Goal: Task Accomplishment & Management: Manage account settings

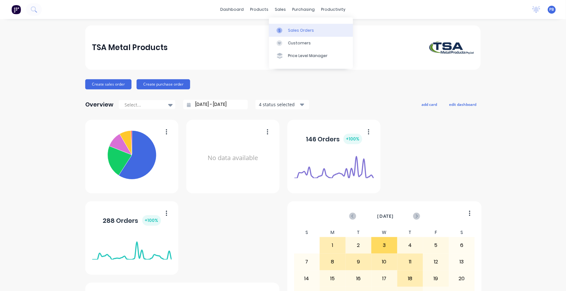
click at [300, 31] on div "Sales Orders" at bounding box center [301, 31] width 26 height 6
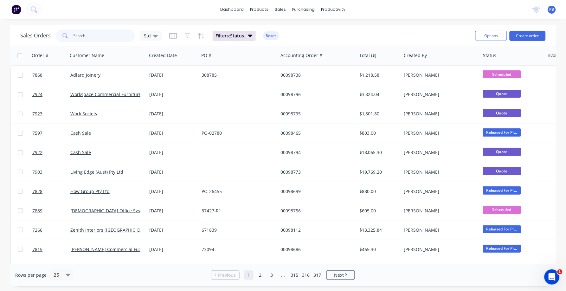
click at [96, 38] on input "text" at bounding box center [104, 35] width 62 height 13
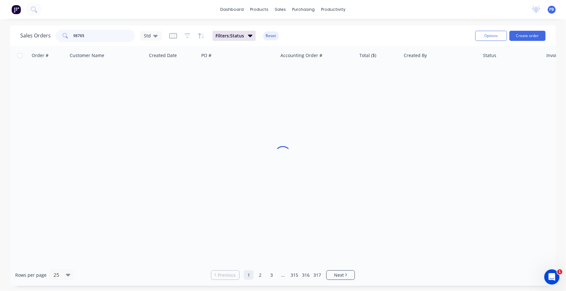
type input "98765"
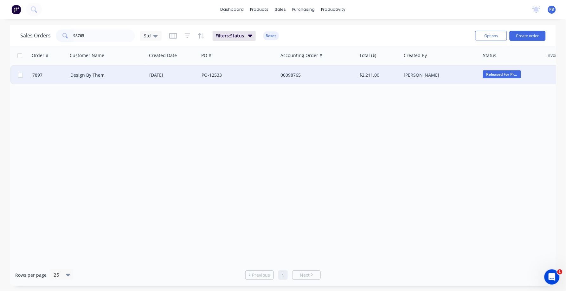
click at [296, 75] on div "00098765" at bounding box center [315, 75] width 70 height 6
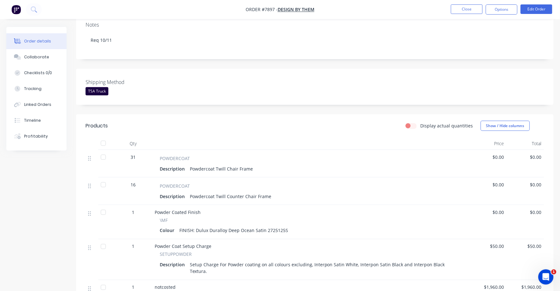
scroll to position [79, 0]
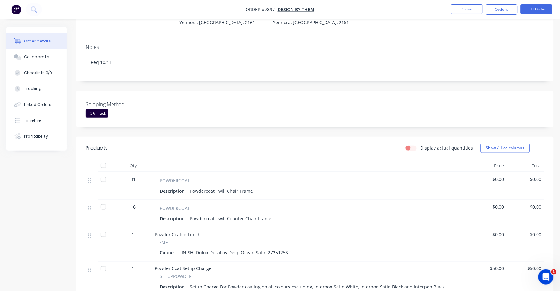
click at [500, 179] on span "$0.00" at bounding box center [487, 179] width 33 height 7
click at [543, 10] on button "Edit Order" at bounding box center [536, 9] width 32 height 10
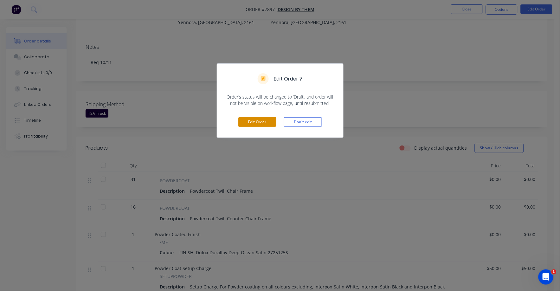
click at [252, 122] on button "Edit Order" at bounding box center [257, 122] width 38 height 10
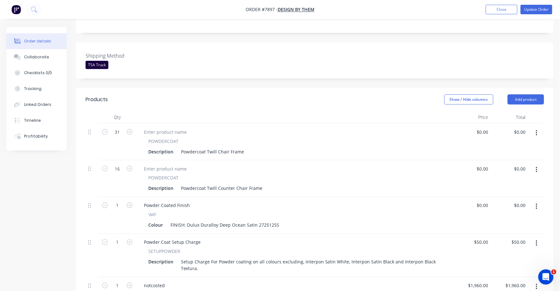
scroll to position [158, 0]
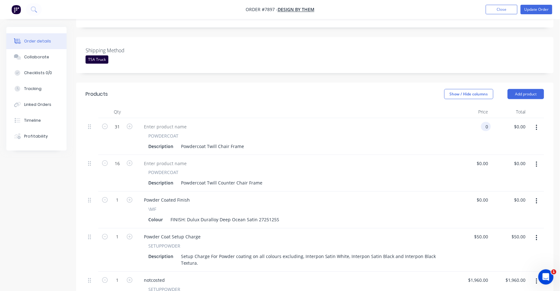
click at [485, 122] on input "0" at bounding box center [486, 126] width 7 height 9
type input "$55.00"
type input "$1,705.00"
click at [485, 159] on input "0" at bounding box center [483, 163] width 15 height 9
type input "$70.00"
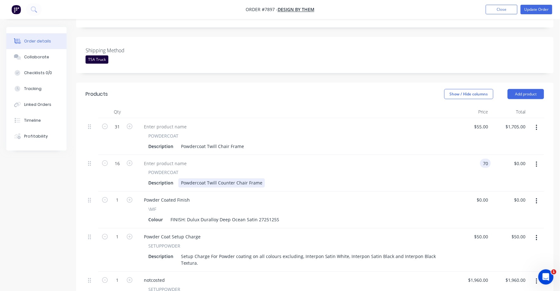
type input "$1,120.00"
click at [389, 178] on div "Description Powdercoat Twill Counter Chair Frame" at bounding box center [293, 182] width 295 height 9
click at [36, 54] on button "Collaborate" at bounding box center [36, 57] width 60 height 16
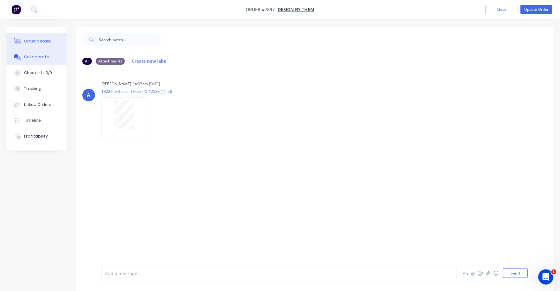
click at [35, 37] on button "Order details" at bounding box center [36, 41] width 60 height 16
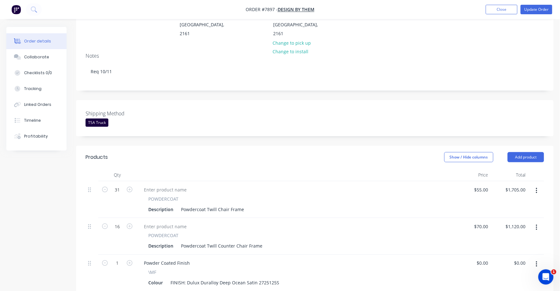
scroll to position [79, 0]
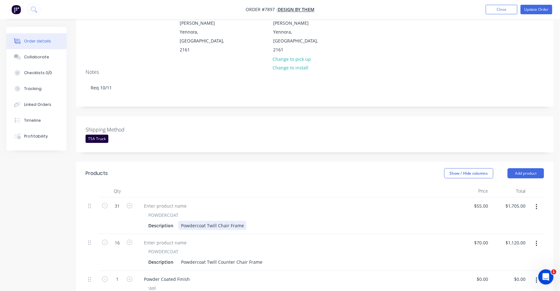
click at [221, 221] on div "Powdercoat Twill Chair Frame" at bounding box center [212, 225] width 68 height 9
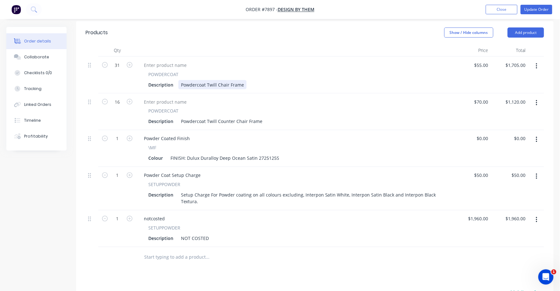
scroll to position [238, 0]
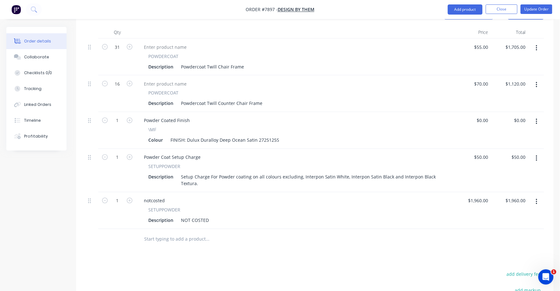
drag, startPoint x: 146, startPoint y: 220, endPoint x: 166, endPoint y: 221, distance: 20.6
click at [147, 233] on input "text" at bounding box center [207, 239] width 127 height 13
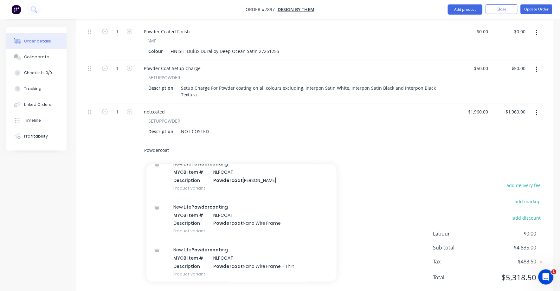
scroll to position [1109, 0]
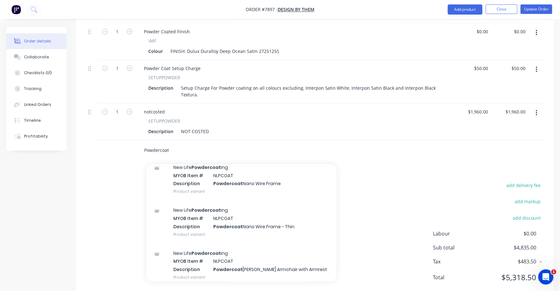
click at [169, 144] on input "Powdercoat" at bounding box center [207, 150] width 127 height 13
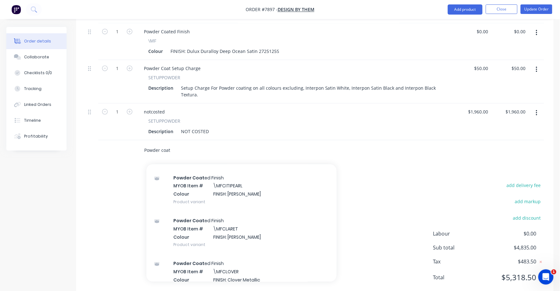
scroll to position [831, 0]
click at [161, 144] on input "Powder coat" at bounding box center [207, 150] width 127 height 13
type input "Powdercoat"
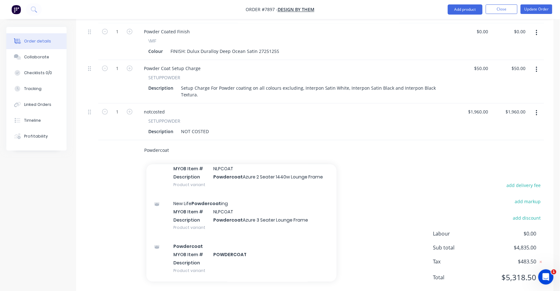
scroll to position [1346, 0]
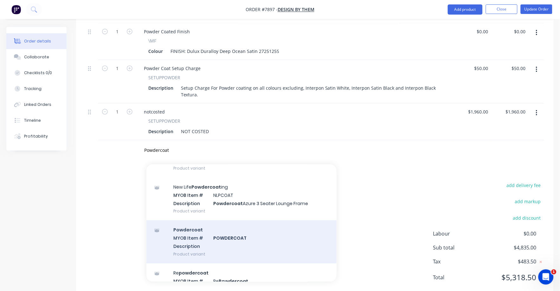
click at [234, 220] on div "Powdercoat MYOB Item # POWDERCOAT Description Product variant" at bounding box center [241, 241] width 190 height 43
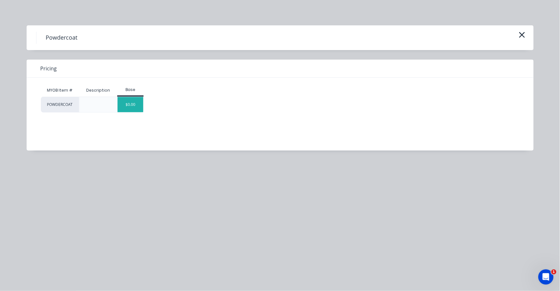
click at [132, 100] on div "$0.00" at bounding box center [131, 104] width 26 height 15
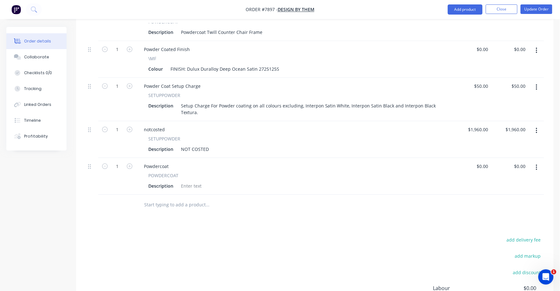
scroll to position [287, 0]
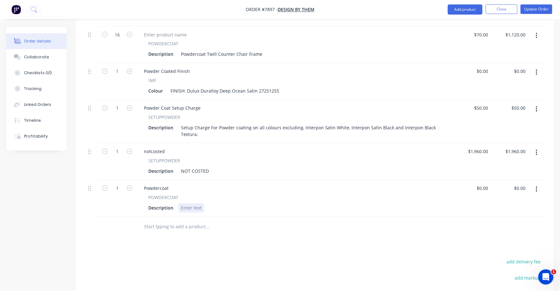
click at [181, 203] on div at bounding box center [191, 207] width 26 height 9
drag, startPoint x: 179, startPoint y: 187, endPoint x: 212, endPoint y: 188, distance: 32.6
click at [212, 203] on div "Description" at bounding box center [293, 207] width 295 height 9
type input "$15.00"
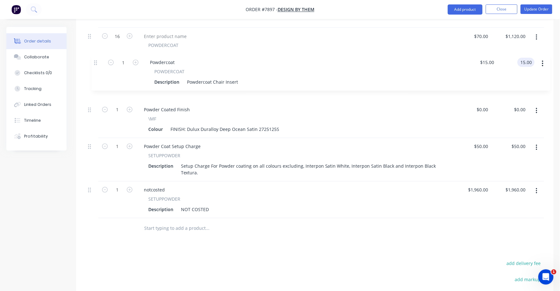
scroll to position [283, 0]
drag, startPoint x: 90, startPoint y: 172, endPoint x: 96, endPoint y: 62, distance: 110.1
click at [96, 62] on div "31 POWDERCOAT Description Powdercoat Twill Chair Frame $55.00 $55.00 $1,705.00 …" at bounding box center [315, 106] width 458 height 227
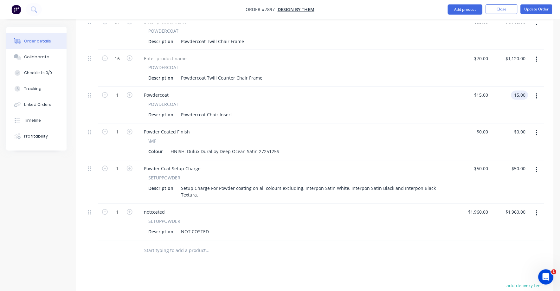
scroll to position [165, 0]
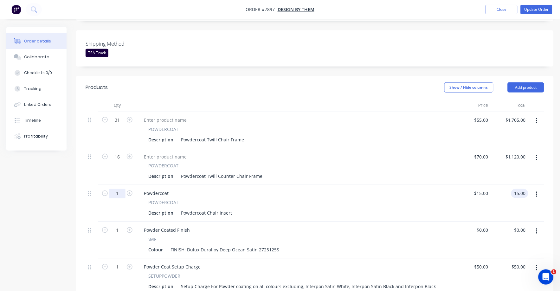
type input "$15.00"
click at [118, 125] on input "1" at bounding box center [117, 120] width 16 height 10
type input "47"
type input "$705.00"
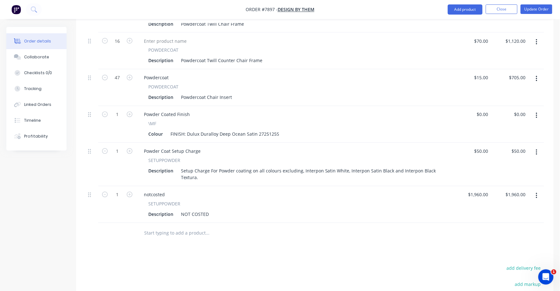
scroll to position [283, 0]
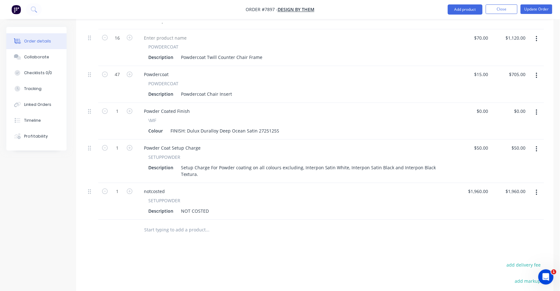
click at [538, 187] on button "button" at bounding box center [536, 192] width 15 height 11
click at [502, 243] on div "Delete" at bounding box center [513, 247] width 49 height 9
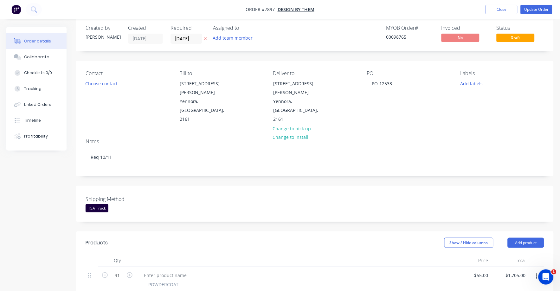
scroll to position [0, 0]
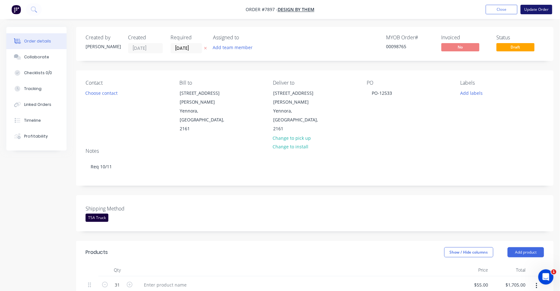
click at [538, 5] on button "Update Order" at bounding box center [536, 10] width 32 height 10
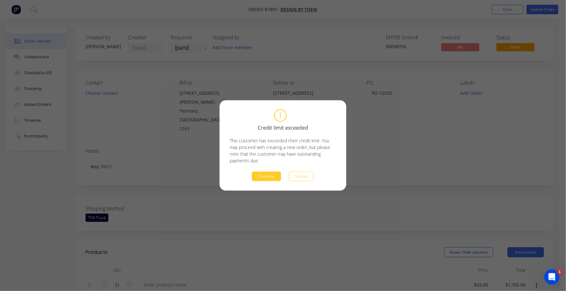
click at [263, 174] on button "Continue" at bounding box center [266, 177] width 29 height 10
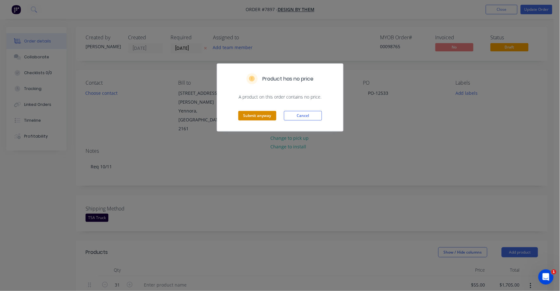
click at [257, 114] on button "Submit anyway" at bounding box center [257, 116] width 38 height 10
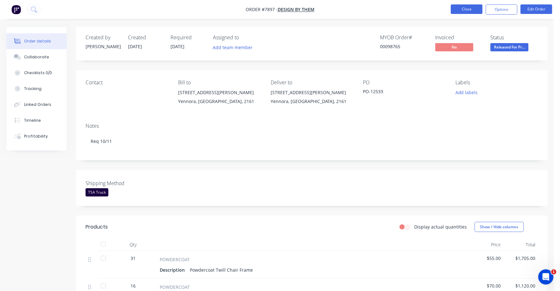
click at [458, 11] on button "Close" at bounding box center [467, 9] width 32 height 10
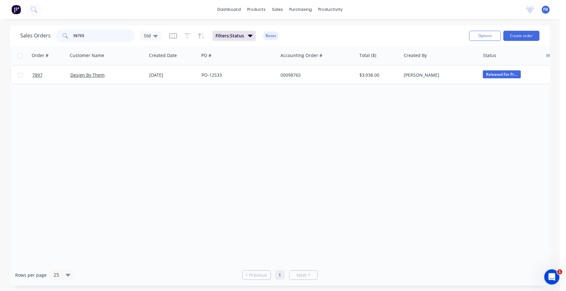
drag, startPoint x: 93, startPoint y: 38, endPoint x: 67, endPoint y: 35, distance: 26.5
click at [67, 35] on div "98765" at bounding box center [95, 35] width 79 height 13
drag, startPoint x: 293, startPoint y: 73, endPoint x: 309, endPoint y: 169, distance: 98.0
click at [309, 169] on div "Order # Customer Name Created Date PO # Accounting Order # Total ($) Created By…" at bounding box center [279, 155] width 539 height 218
drag, startPoint x: 309, startPoint y: 169, endPoint x: 187, endPoint y: 98, distance: 141.7
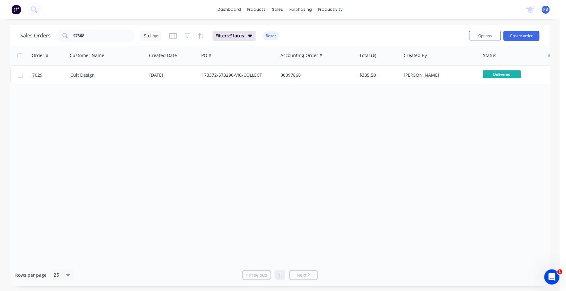
click at [220, 110] on div "Order # Customer Name Created Date PO # Accounting Order # Total ($) Created By…" at bounding box center [279, 155] width 539 height 218
click at [95, 36] on input "97868" at bounding box center [104, 35] width 62 height 13
click at [99, 108] on div "Order # Customer Name Created Date PO # Accounting Order # Total ($) Created By…" at bounding box center [279, 155] width 539 height 218
click at [92, 27] on div "Sales Orders 97868 Std Filters: Status Reset Options Create order" at bounding box center [279, 35] width 539 height 21
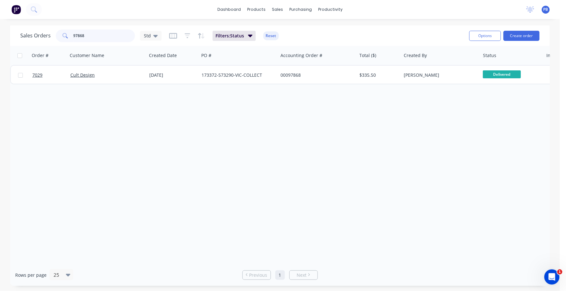
click at [89, 35] on input "97868" at bounding box center [104, 35] width 62 height 13
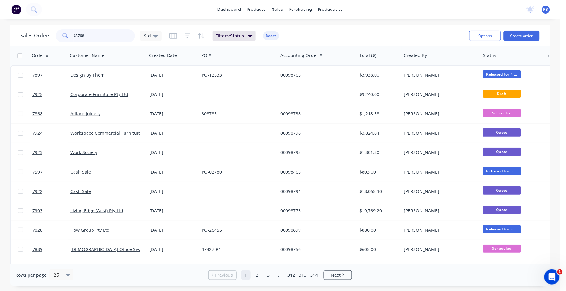
type input "98768"
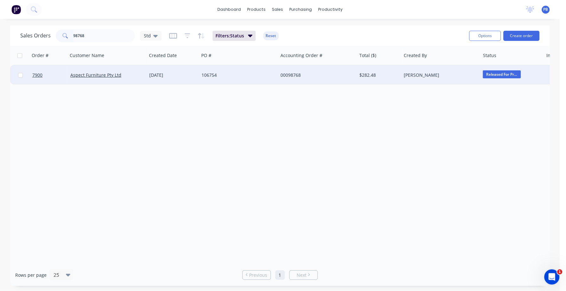
click at [284, 74] on div "00098768" at bounding box center [315, 75] width 70 height 6
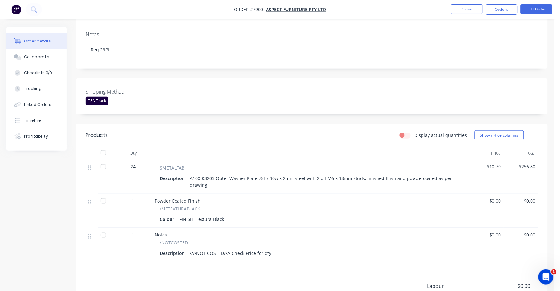
scroll to position [119, 0]
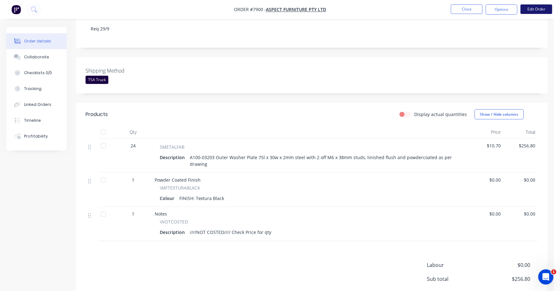
click at [538, 8] on button "Edit Order" at bounding box center [536, 9] width 32 height 10
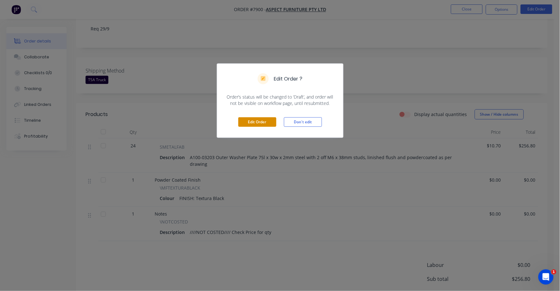
click at [250, 120] on button "Edit Order" at bounding box center [257, 122] width 38 height 10
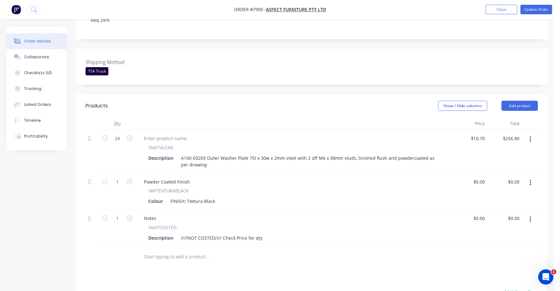
scroll to position [158, 0]
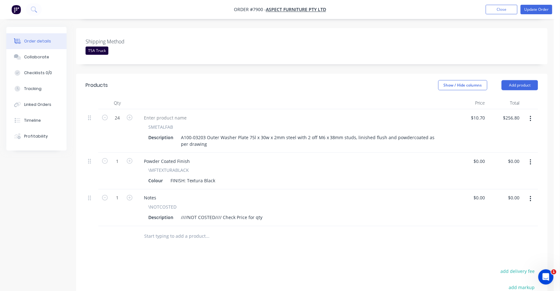
click at [531, 195] on icon "button" at bounding box center [531, 198] width 2 height 7
click at [494, 249] on div "Delete" at bounding box center [507, 253] width 49 height 9
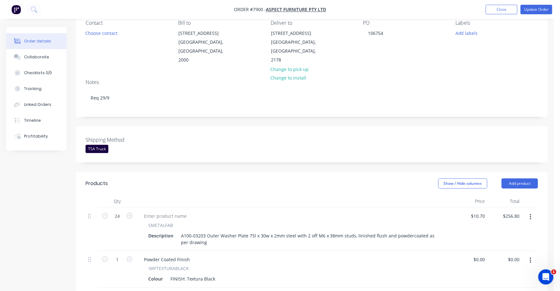
scroll to position [0, 0]
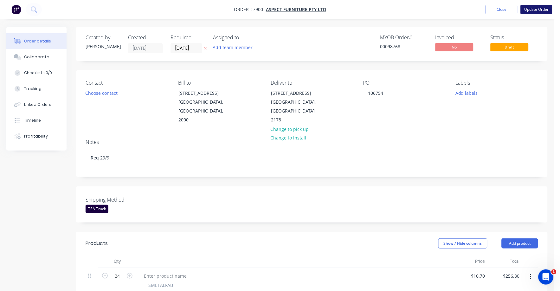
click at [540, 9] on button "Update Order" at bounding box center [536, 10] width 32 height 10
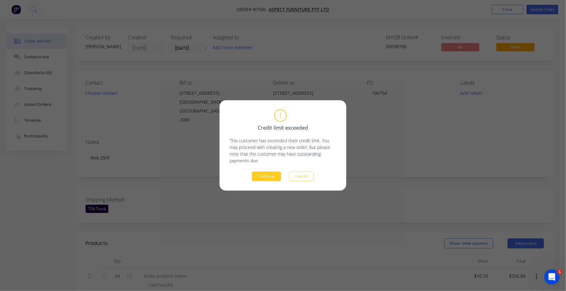
click at [262, 177] on button "Continue" at bounding box center [266, 177] width 29 height 10
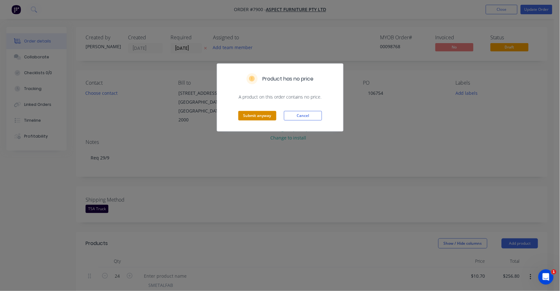
click at [250, 115] on button "Submit anyway" at bounding box center [257, 116] width 38 height 10
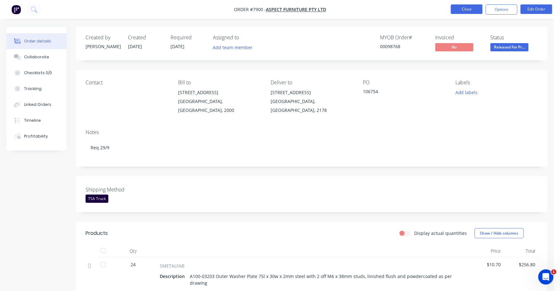
click at [460, 7] on button "Close" at bounding box center [467, 9] width 32 height 10
